Goal: Transaction & Acquisition: Purchase product/service

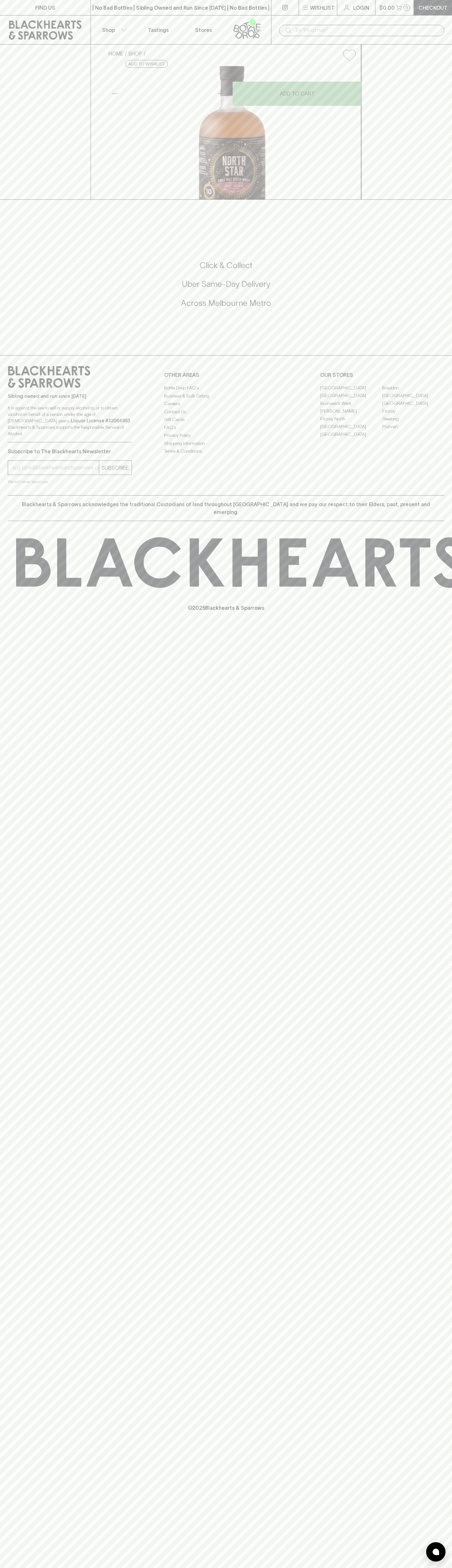
click at [48, 23] on icon at bounding box center [45, 30] width 81 height 19
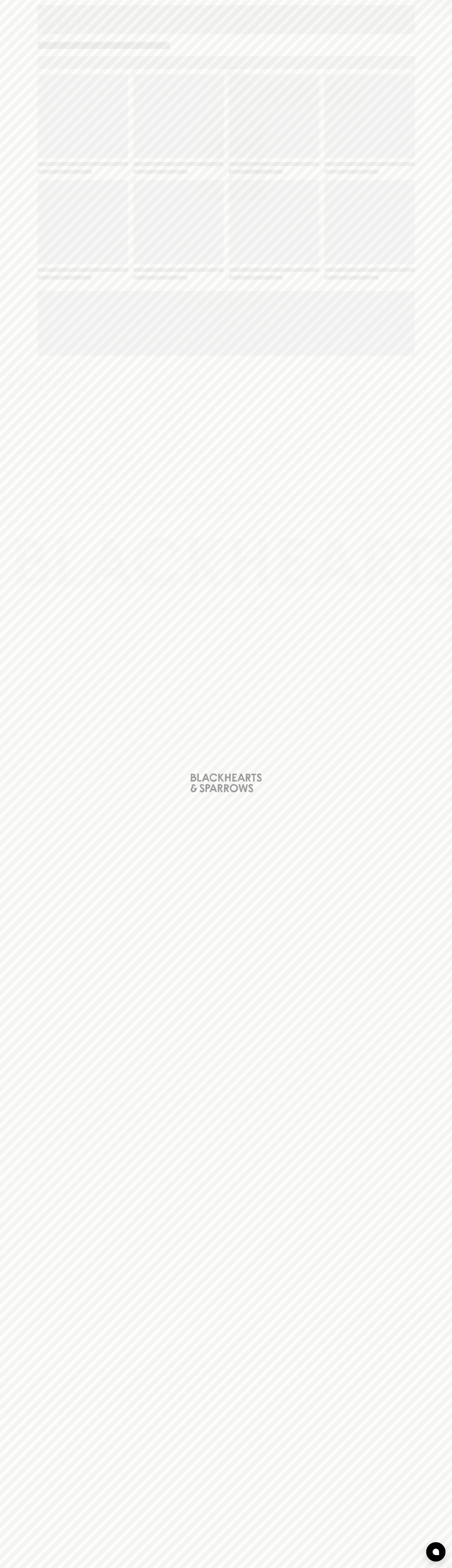
click at [443, 5] on div "Loading" at bounding box center [226, 784] width 452 height 1568
click at [294, 1567] on html "FIND US | No Bad Bottles | Sibling Owned and Run Since [DATE] | No Bad Bottles …" at bounding box center [226, 784] width 452 height 1568
click at [1, 1310] on div "Loading" at bounding box center [226, 784] width 452 height 1568
